Goal: Learn about a topic

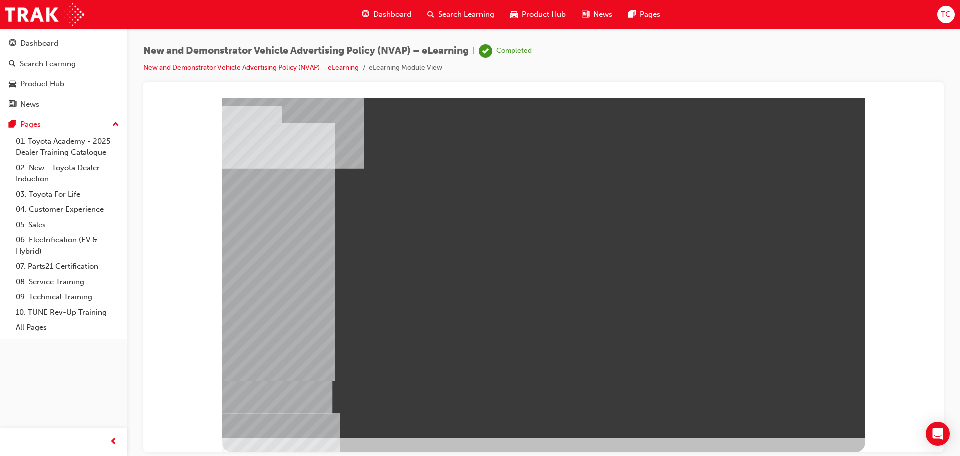
drag, startPoint x: 699, startPoint y: 180, endPoint x: 559, endPoint y: 106, distance: 158.1
click at [559, 106] on div at bounding box center [544, 267] width 643 height 341
drag, startPoint x: 709, startPoint y: 172, endPoint x: 577, endPoint y: 107, distance: 147.1
click at [577, 107] on div at bounding box center [544, 267] width 643 height 341
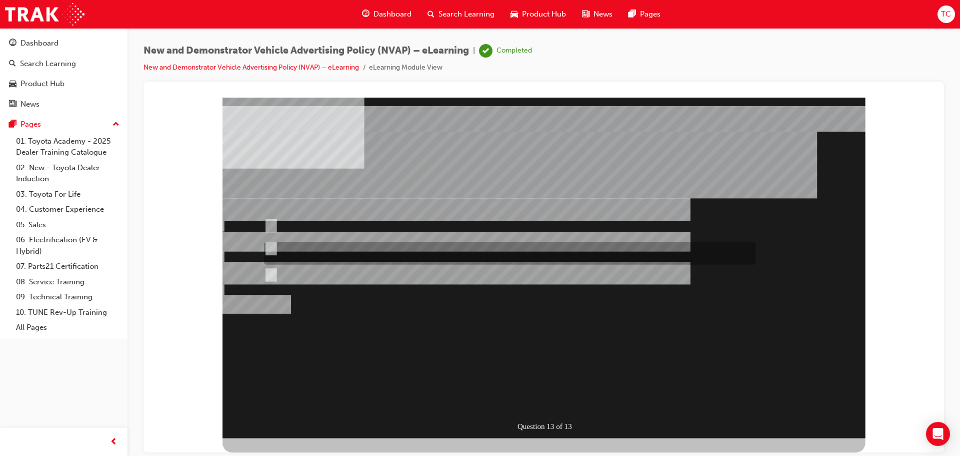
radio input "true"
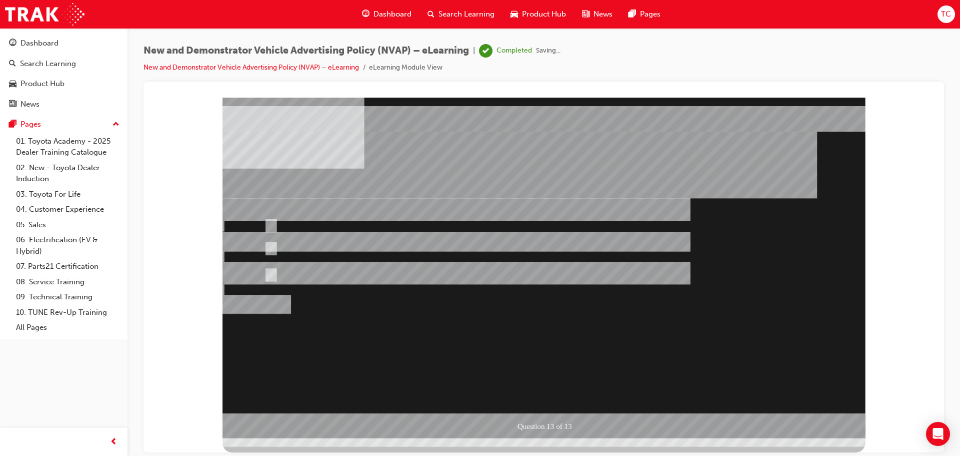
click at [525, 336] on div at bounding box center [544, 267] width 643 height 341
